Goal: Navigation & Orientation: Find specific page/section

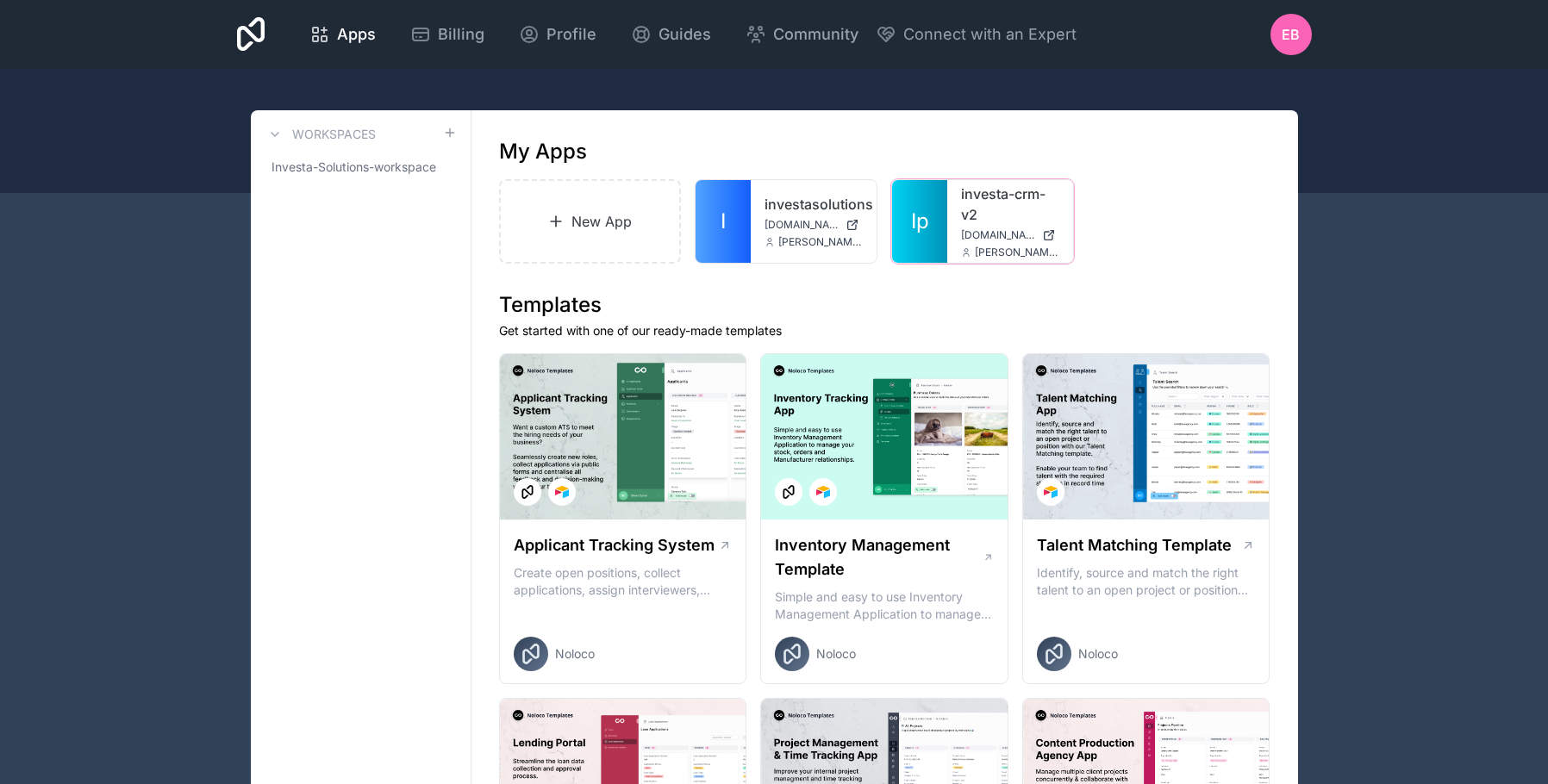
click at [0, 0] on icon at bounding box center [0, 0] width 0 height 0
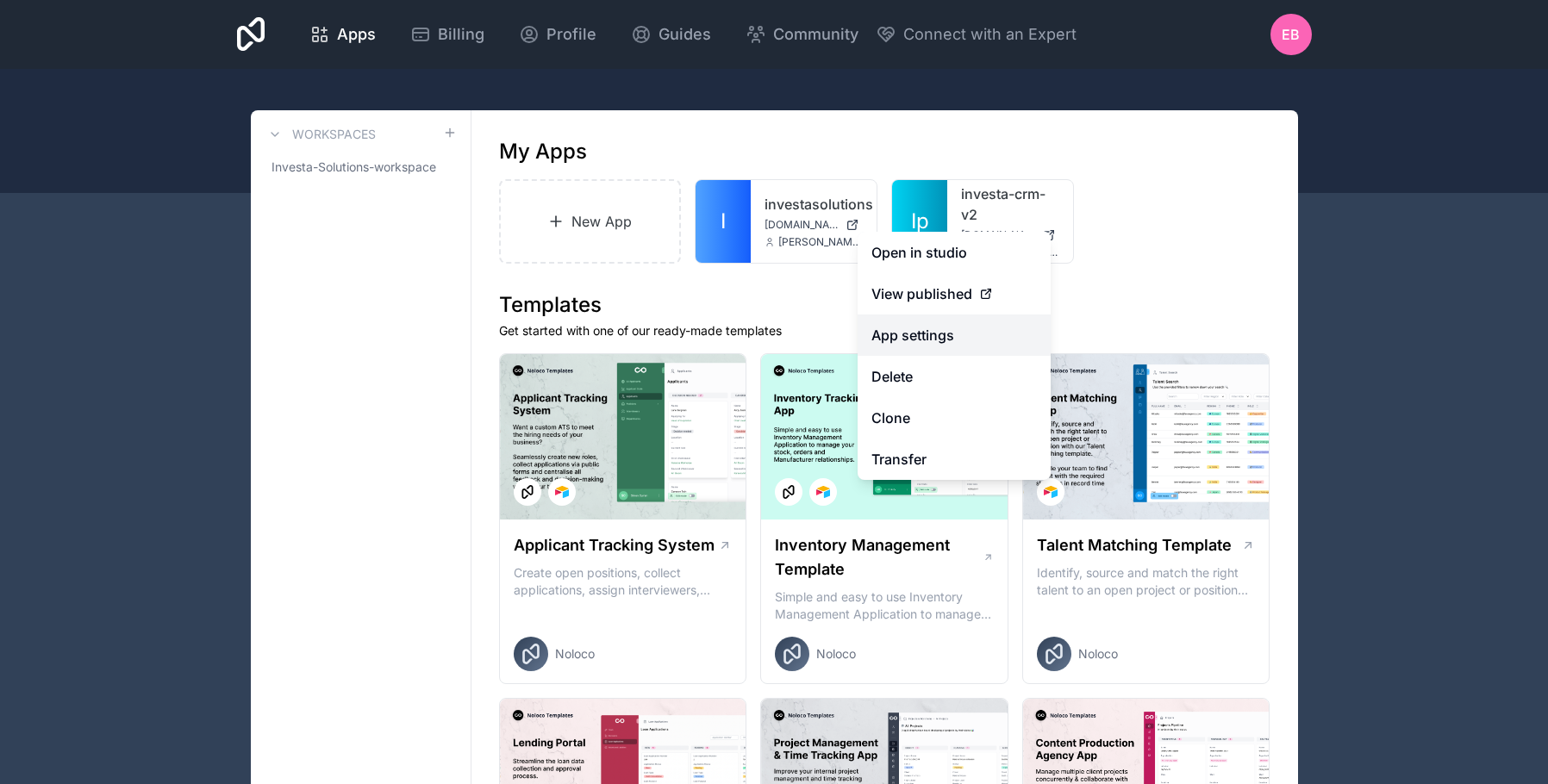
click at [962, 329] on link "App settings" at bounding box center [954, 334] width 193 height 41
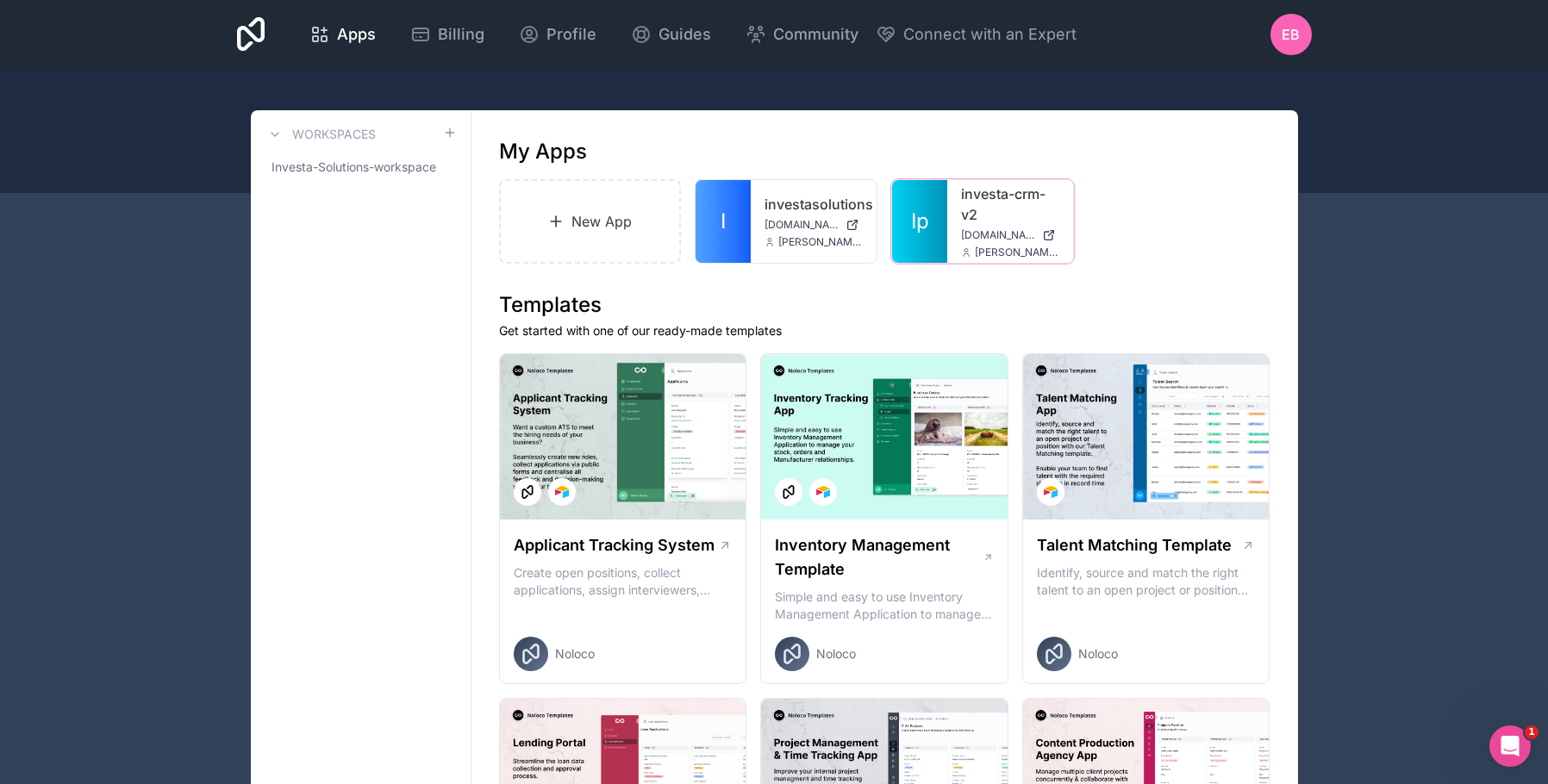
click at [970, 210] on link "investa-crm-v2" at bounding box center [1010, 204] width 98 height 41
